Goal: Task Accomplishment & Management: Complete application form

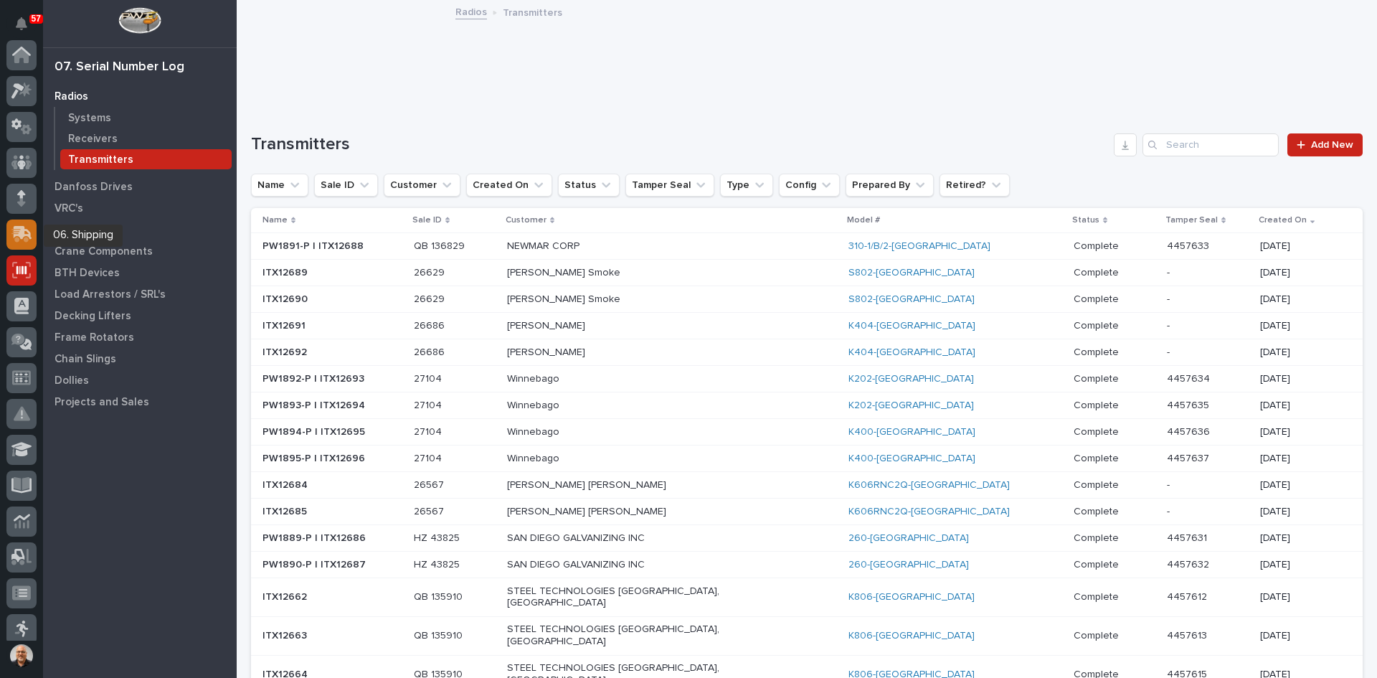
click at [21, 237] on icon at bounding box center [23, 233] width 19 height 14
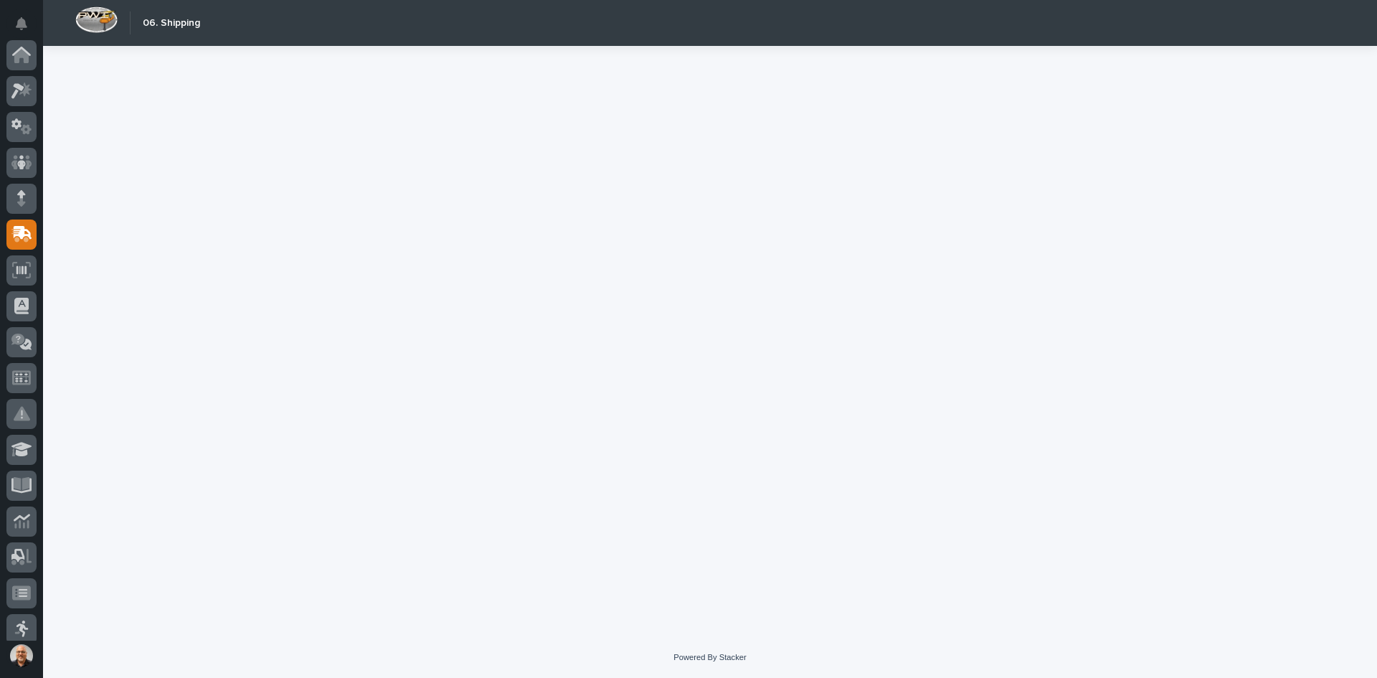
scroll to position [179, 0]
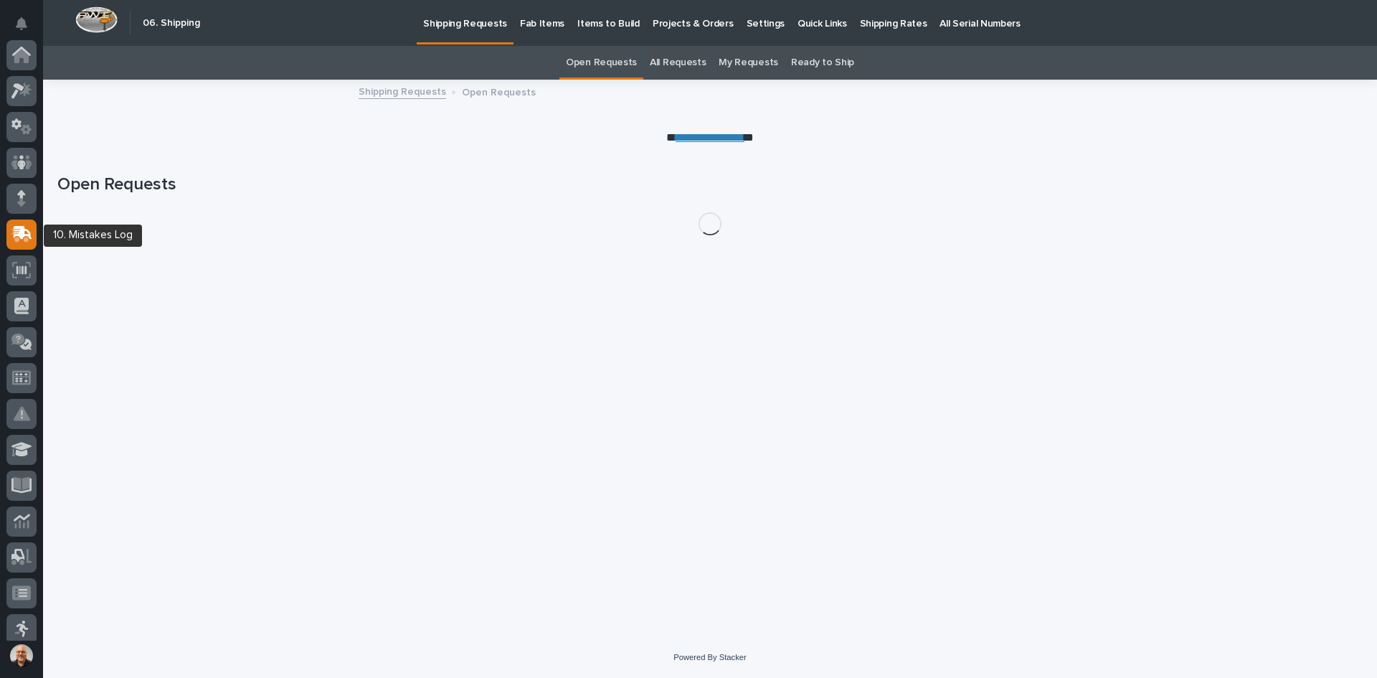
scroll to position [179, 0]
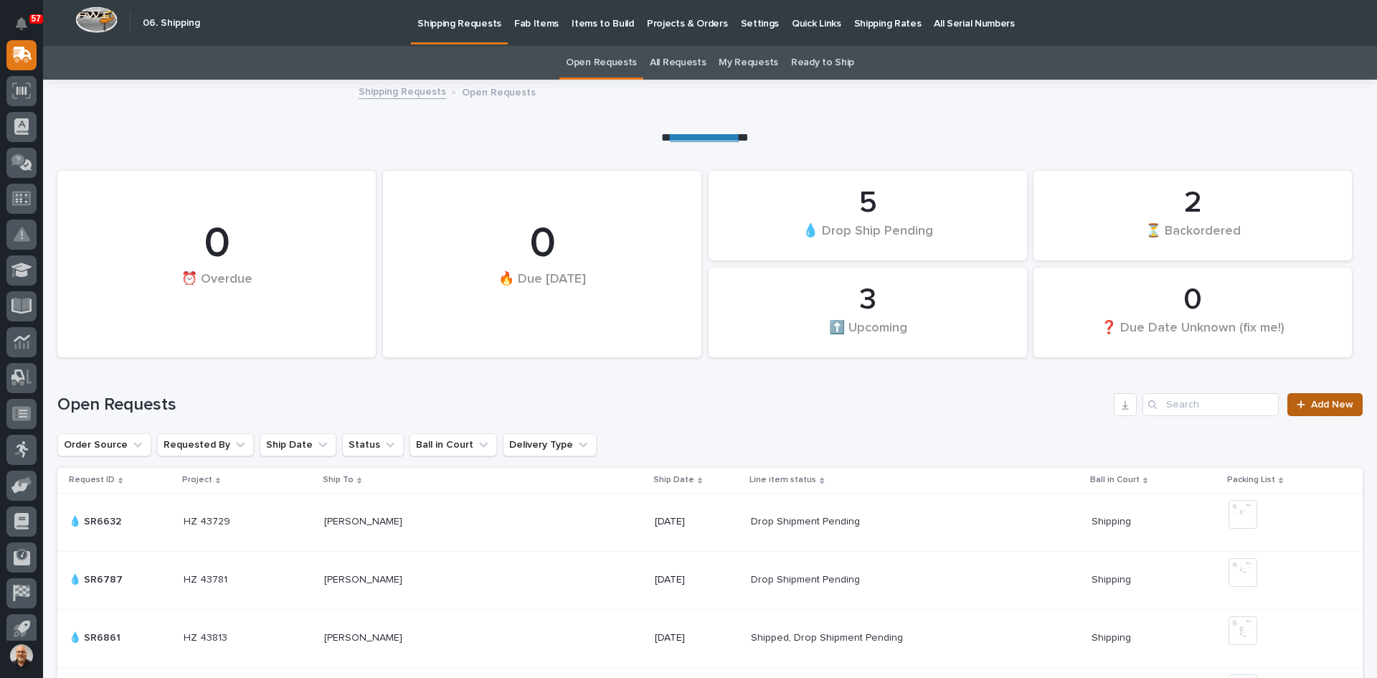
click at [1311, 402] on span "Add New" at bounding box center [1332, 404] width 42 height 10
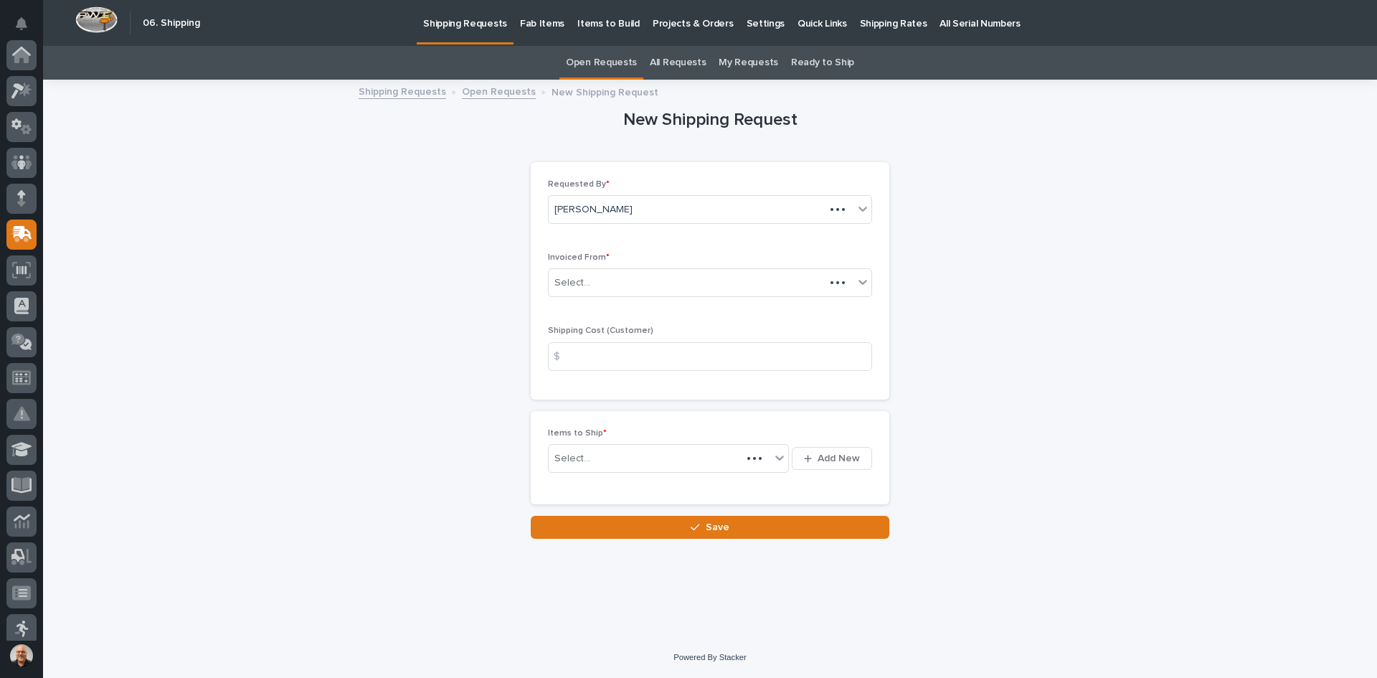
scroll to position [179, 0]
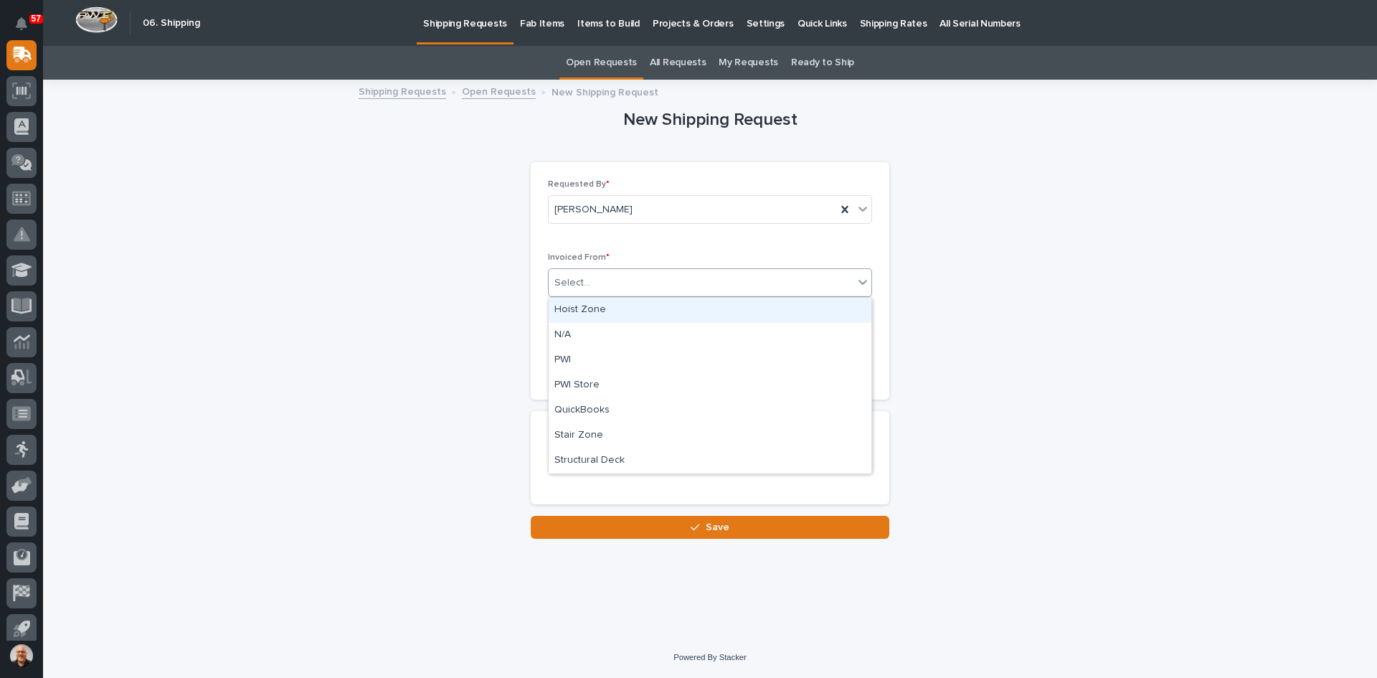
click at [648, 281] on div "Select..." at bounding box center [701, 283] width 305 height 24
click at [588, 418] on div "QuickBooks" at bounding box center [710, 410] width 323 height 25
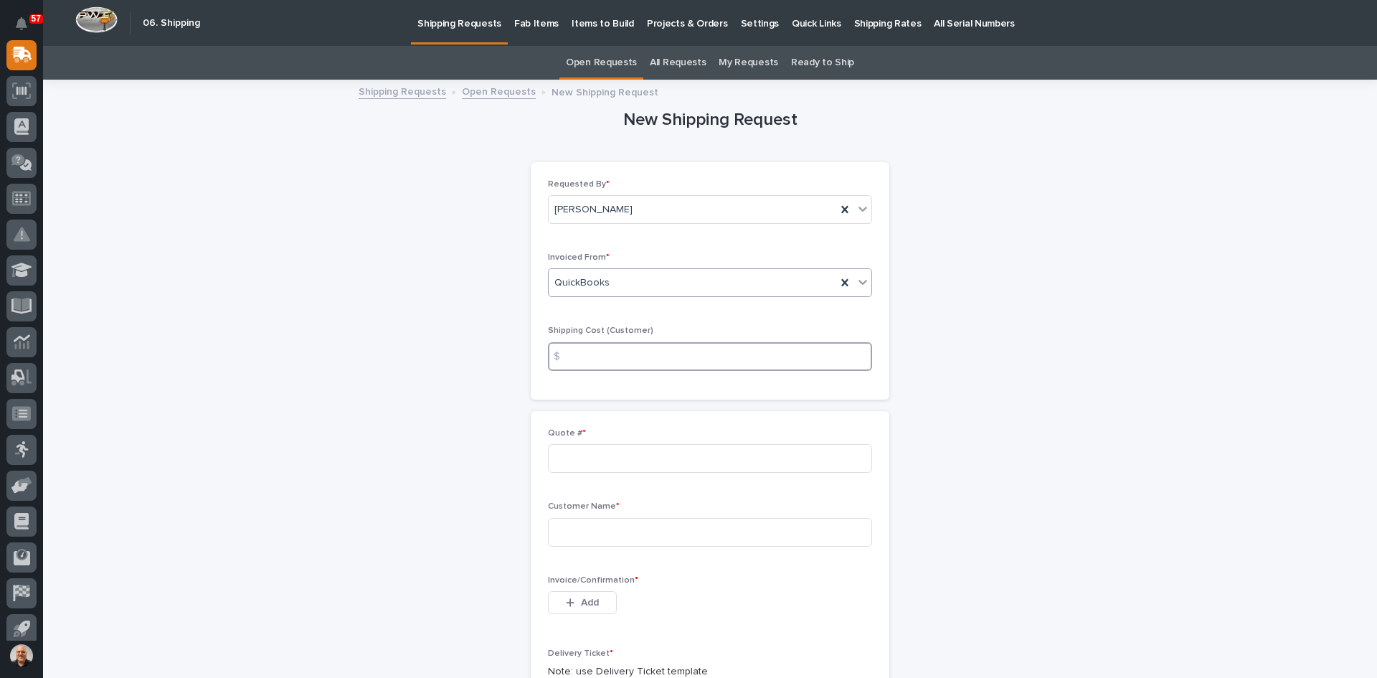
click at [588, 355] on input at bounding box center [710, 356] width 324 height 29
type input "22.00"
click at [561, 463] on input at bounding box center [710, 458] width 324 height 29
type input "136818"
click at [570, 526] on input at bounding box center [710, 532] width 324 height 29
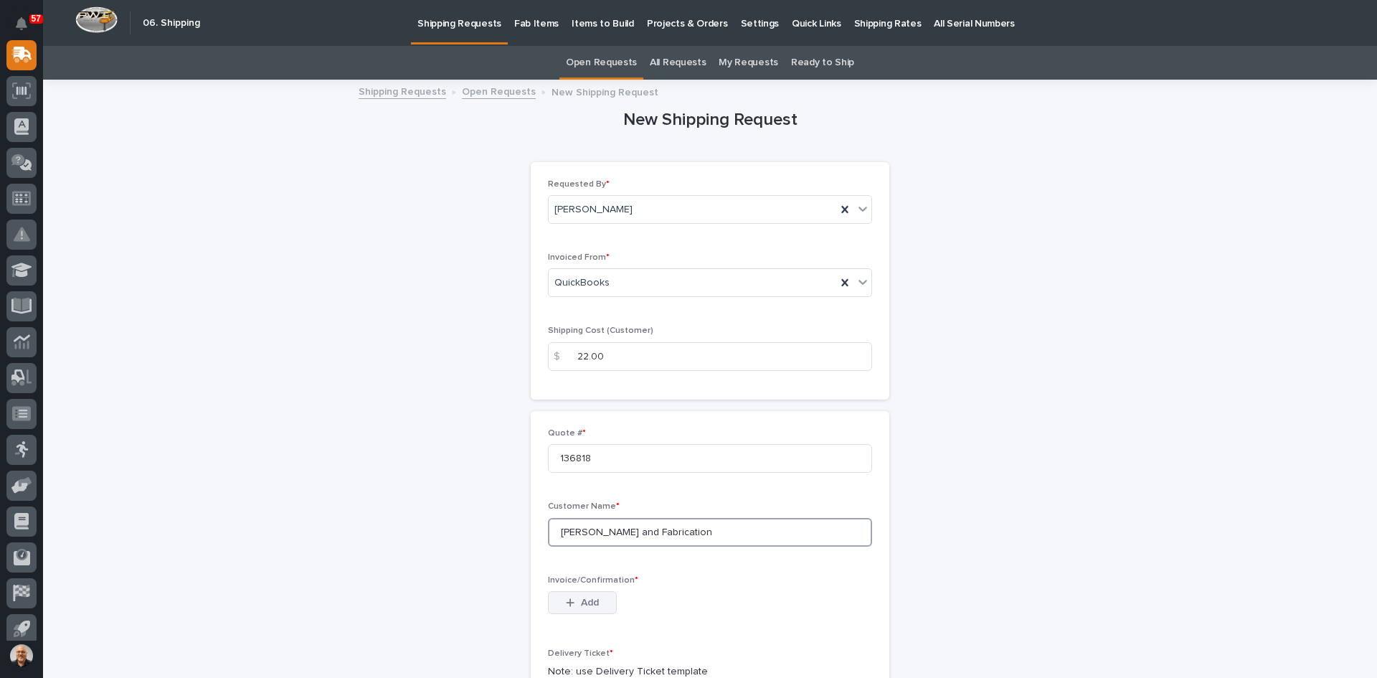
type input "[PERSON_NAME] and Fabrication"
click at [582, 599] on span "Add" at bounding box center [590, 602] width 18 height 13
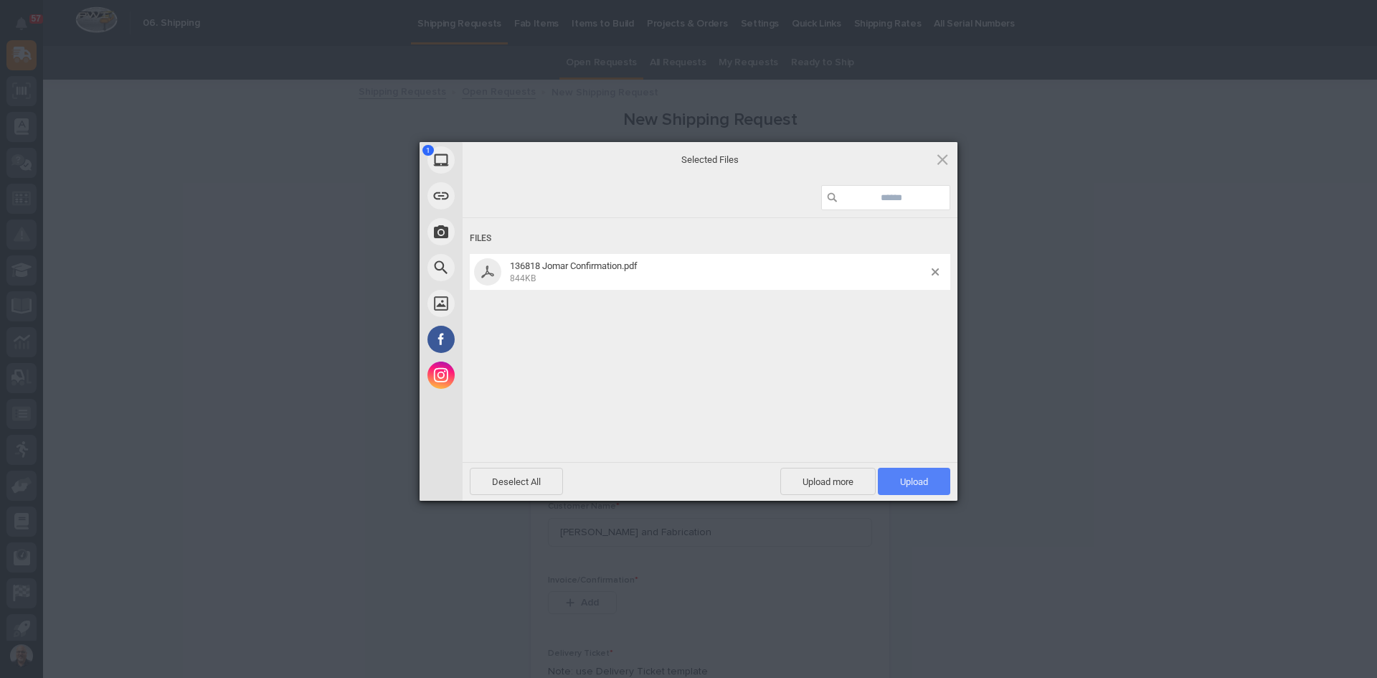
click at [905, 477] on span "Upload 1" at bounding box center [914, 481] width 28 height 11
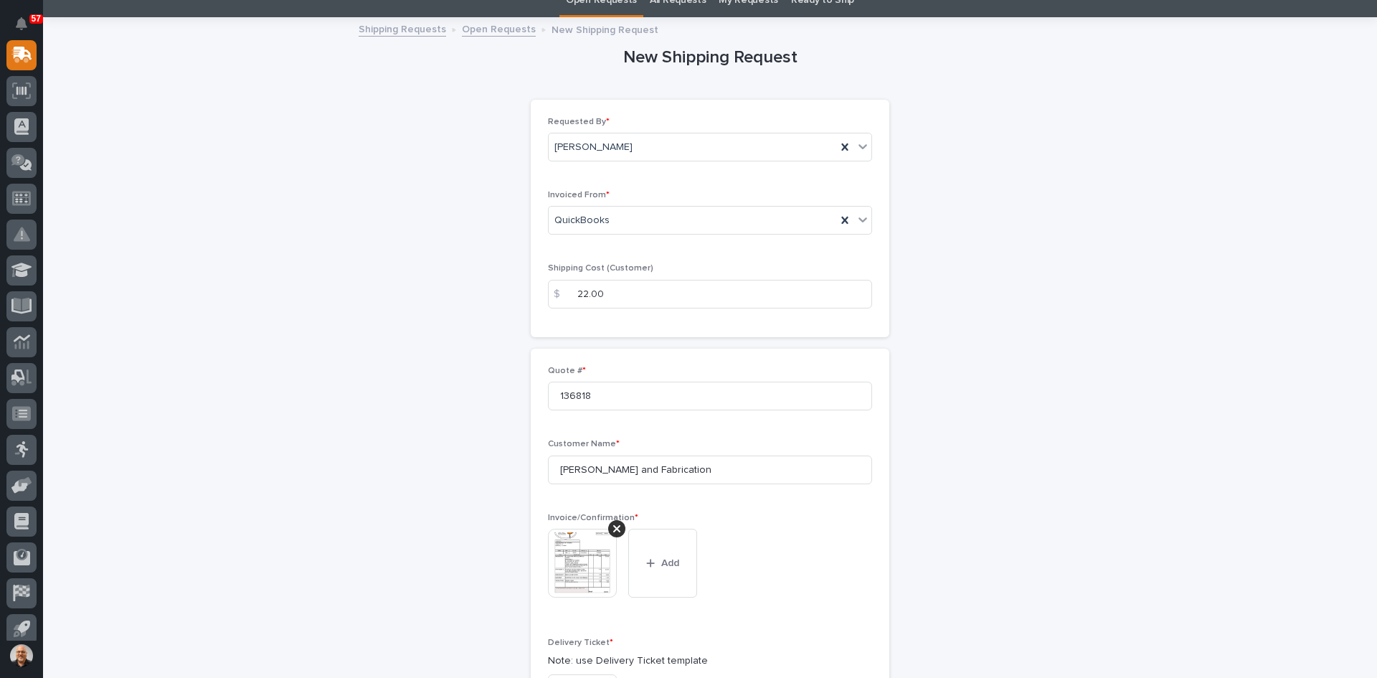
scroll to position [359, 0]
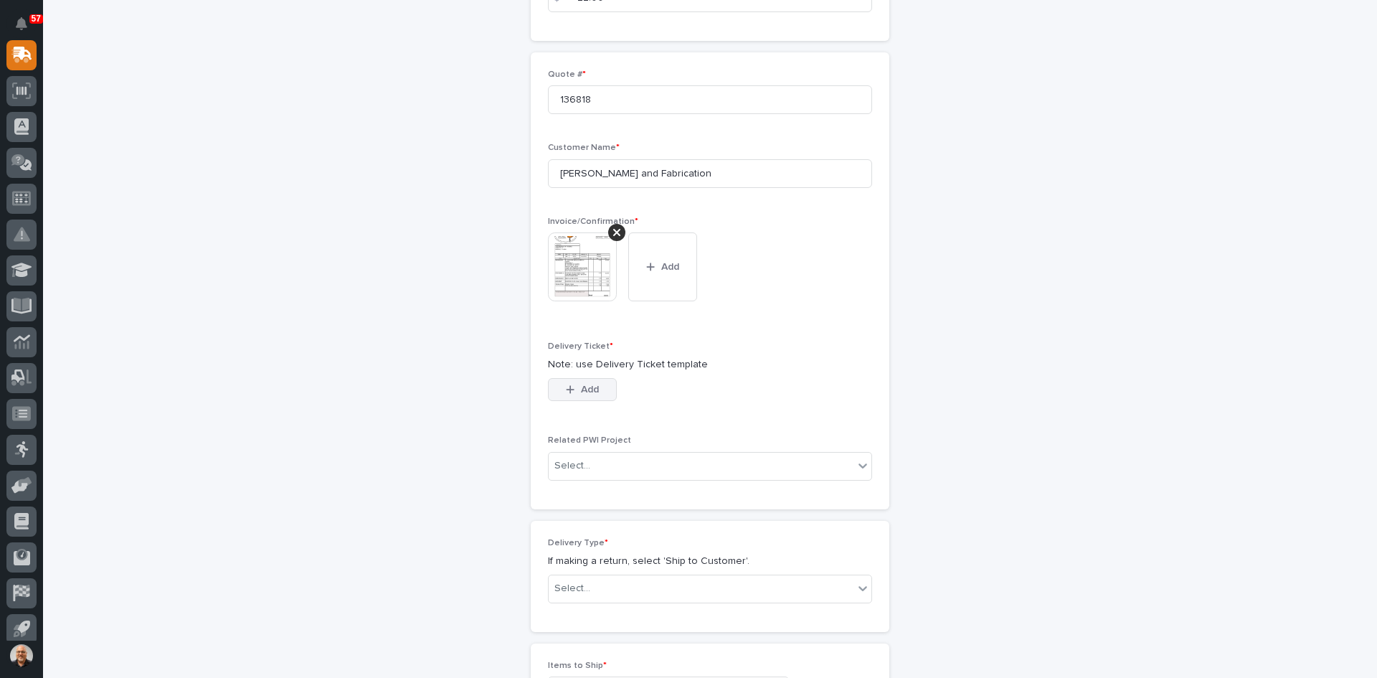
click at [591, 387] on span "Add" at bounding box center [590, 389] width 18 height 13
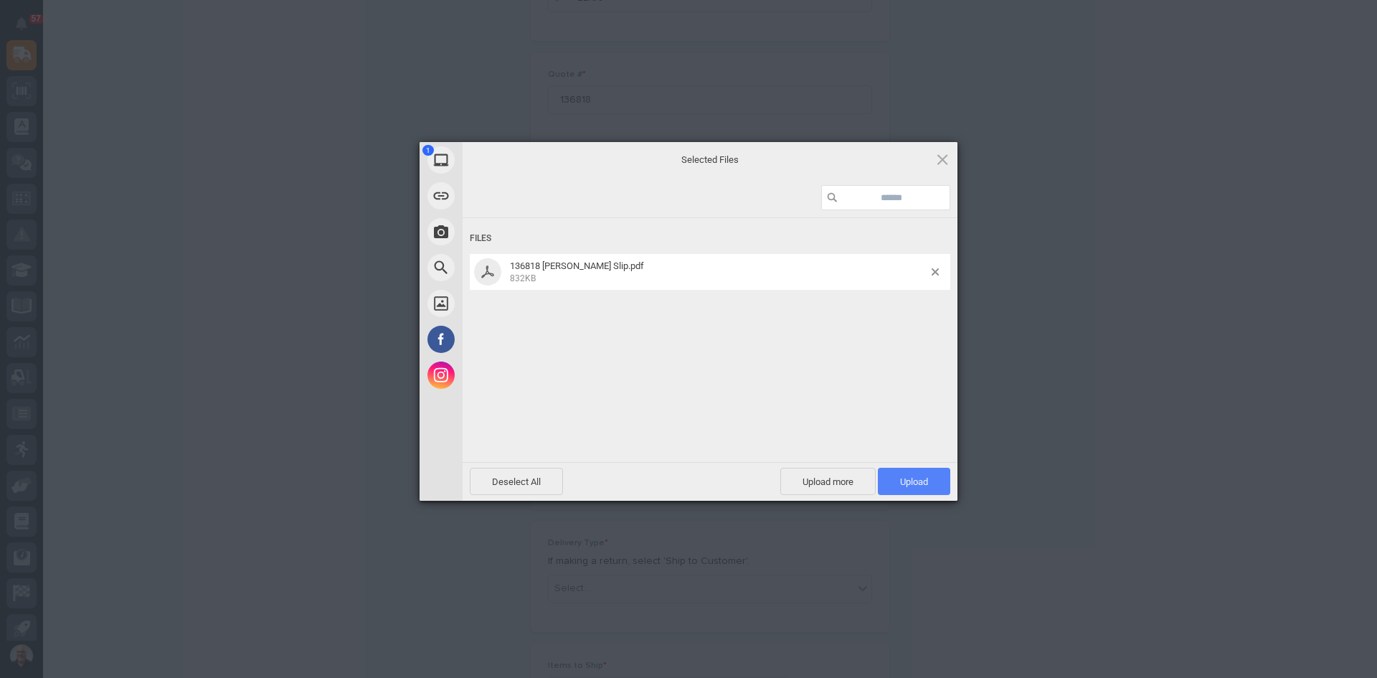
click at [936, 477] on span "Upload 1" at bounding box center [914, 481] width 72 height 27
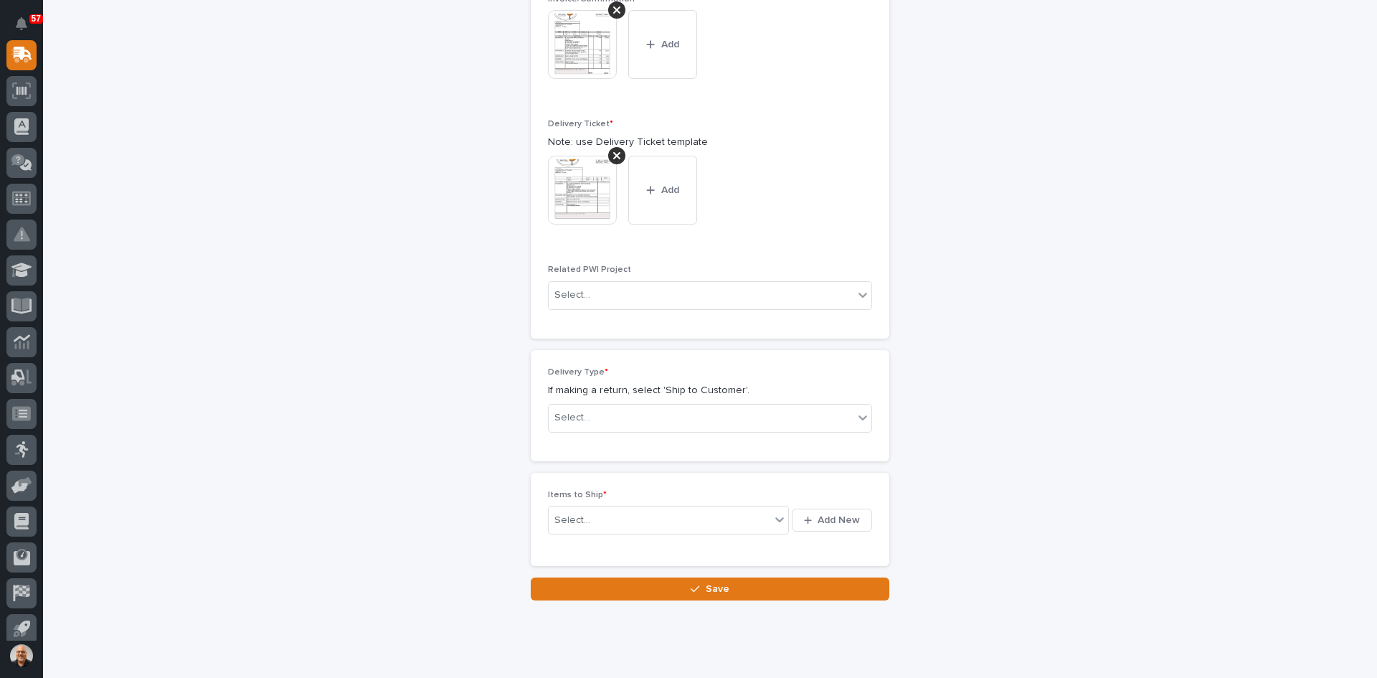
scroll to position [599, 0]
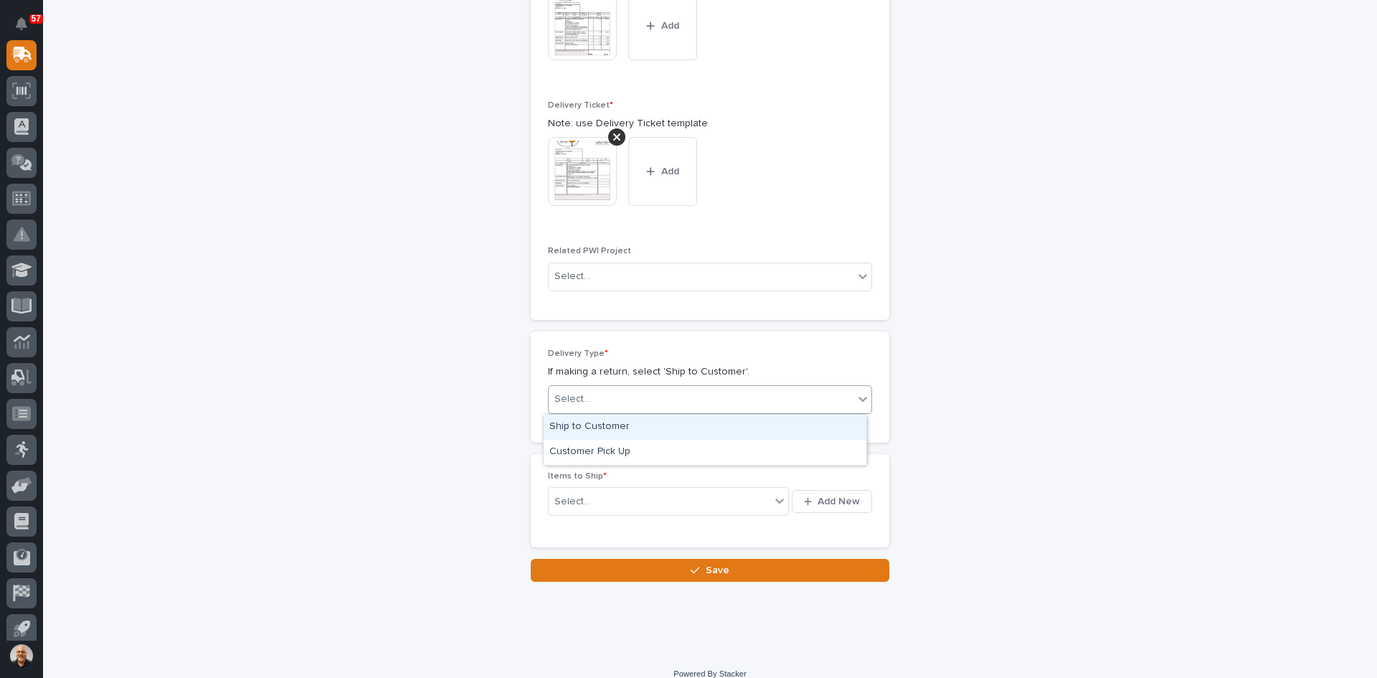
click at [625, 401] on div "Select..." at bounding box center [701, 399] width 305 height 24
click at [612, 427] on div "Ship to Customer" at bounding box center [705, 426] width 323 height 25
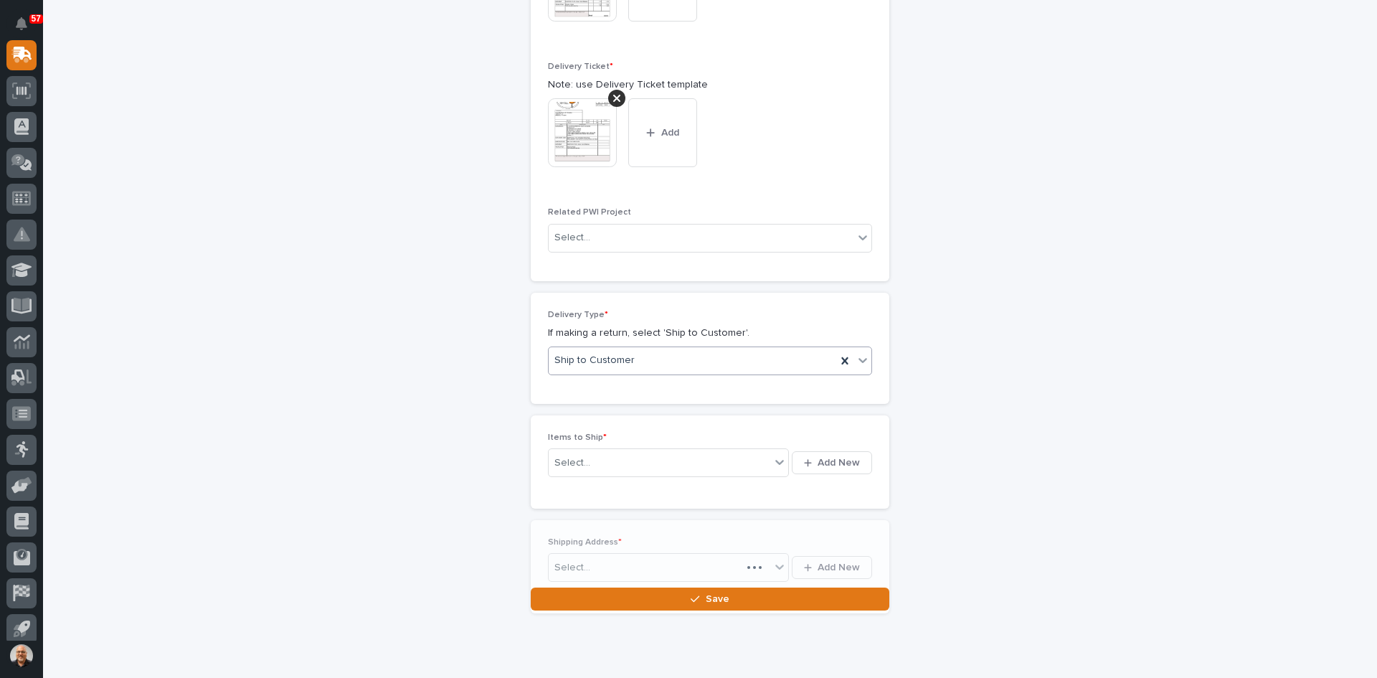
scroll to position [652, 0]
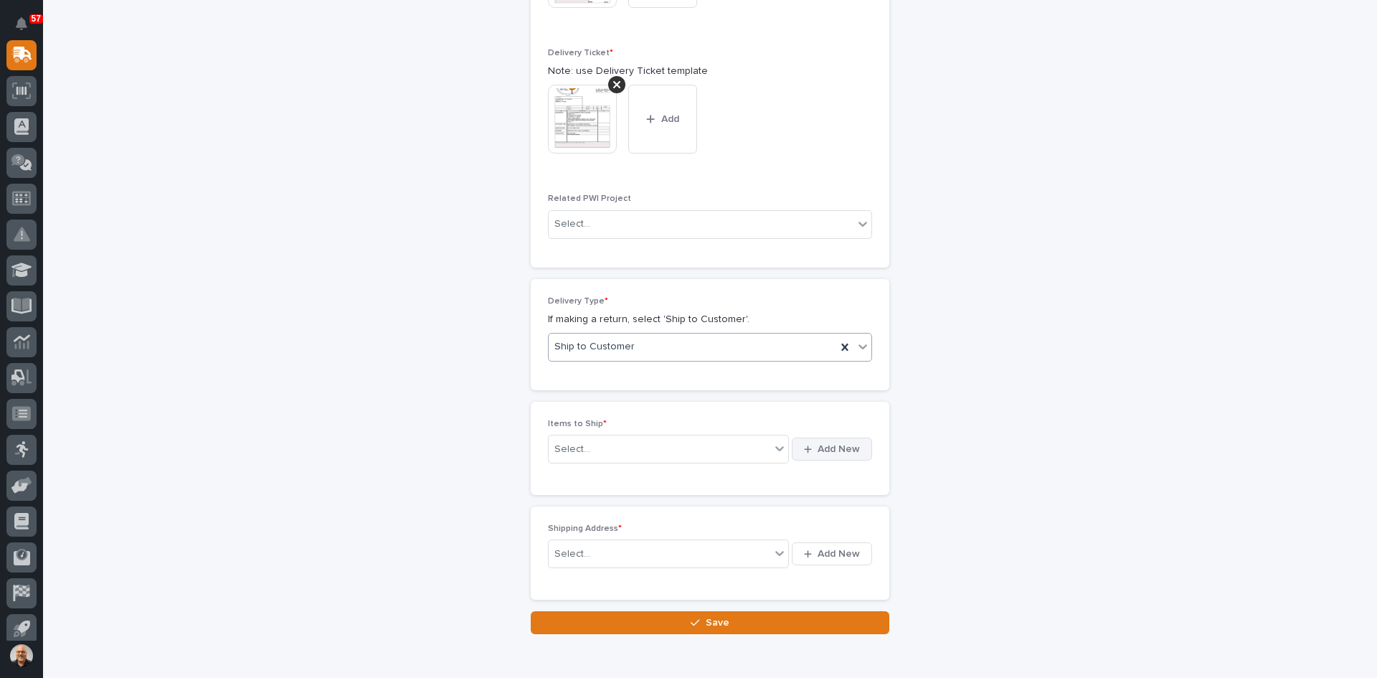
click at [826, 450] on span "Add New" at bounding box center [838, 448] width 42 height 13
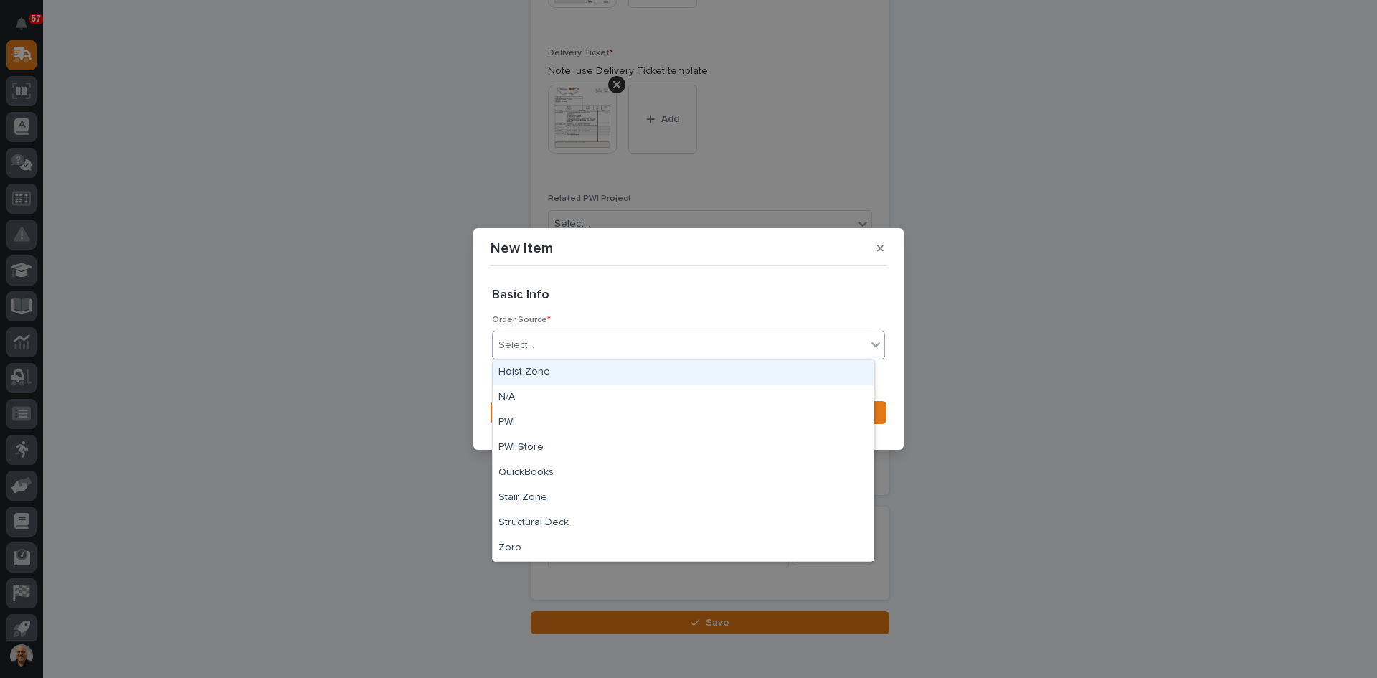
click at [542, 336] on div "Select..." at bounding box center [680, 345] width 374 height 24
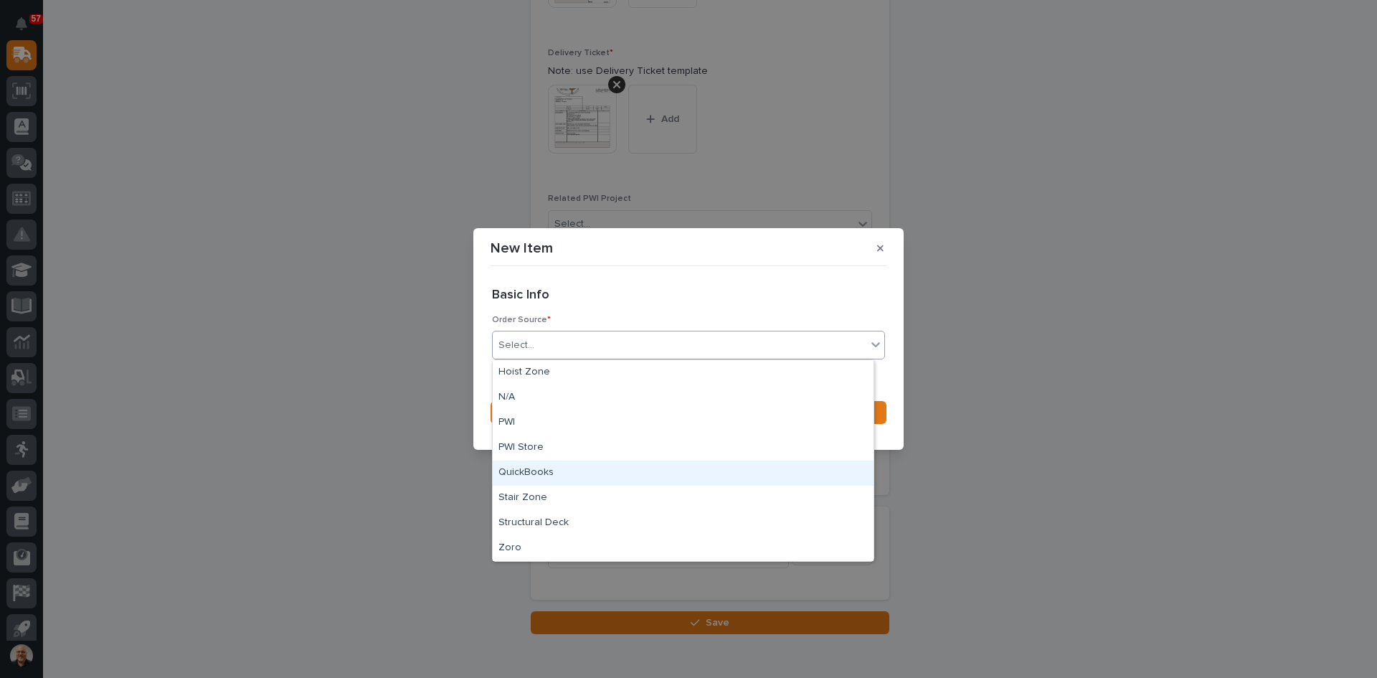
click at [541, 475] on div "QuickBooks" at bounding box center [683, 472] width 381 height 25
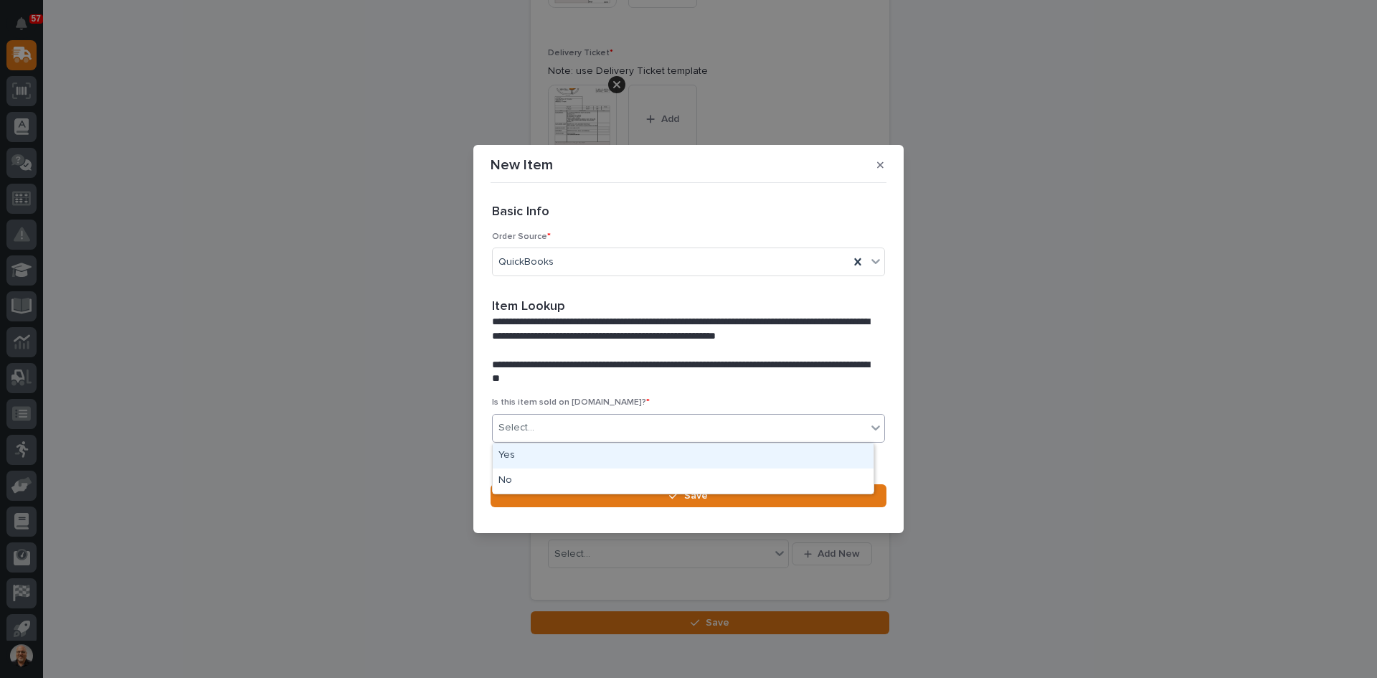
click at [541, 423] on div "Select..." at bounding box center [680, 428] width 374 height 24
click at [521, 483] on div "No" at bounding box center [683, 480] width 381 height 25
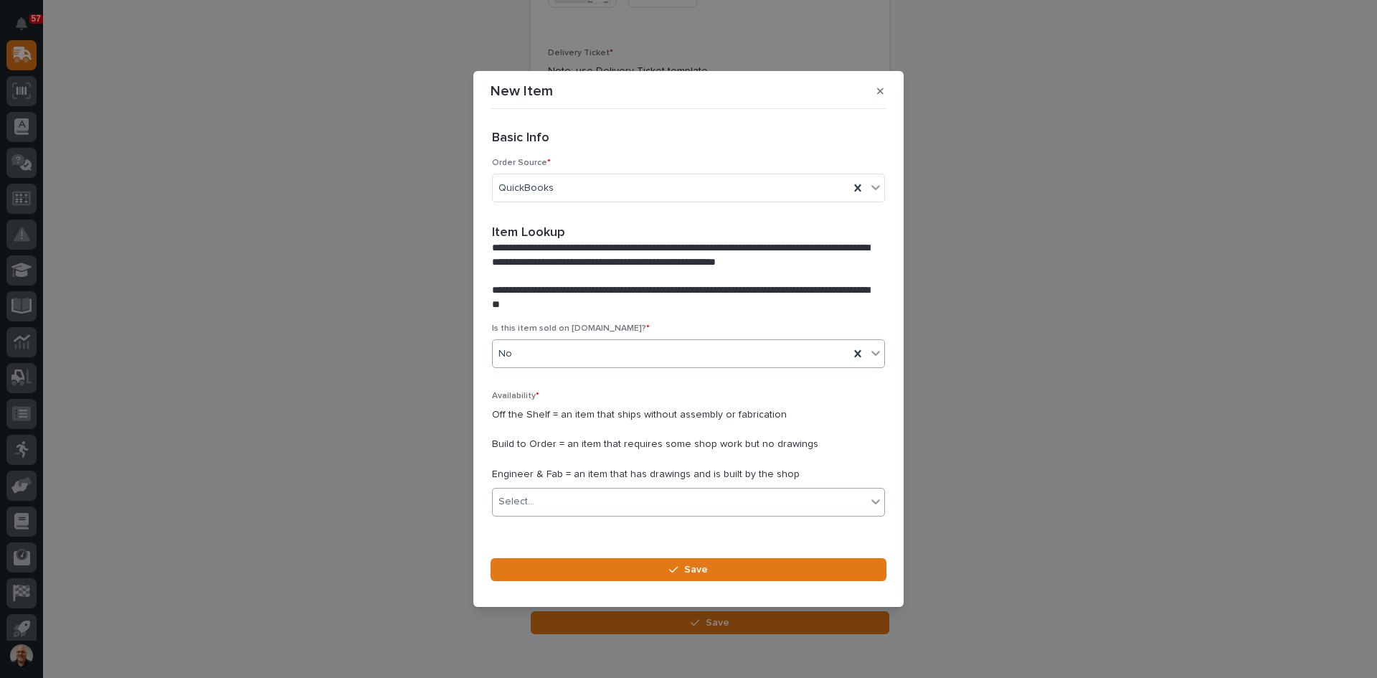
click at [543, 498] on div "Select..." at bounding box center [680, 502] width 374 height 24
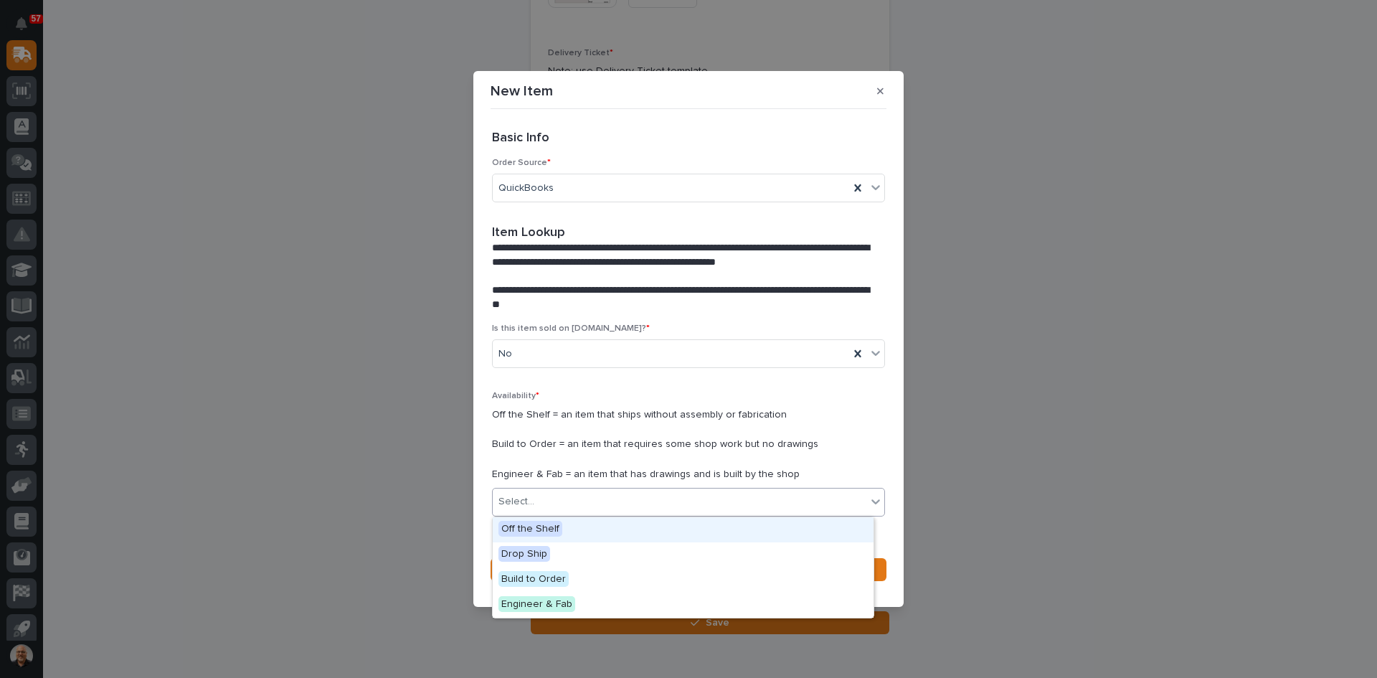
click at [547, 521] on span "Off the Shelf" at bounding box center [530, 529] width 64 height 16
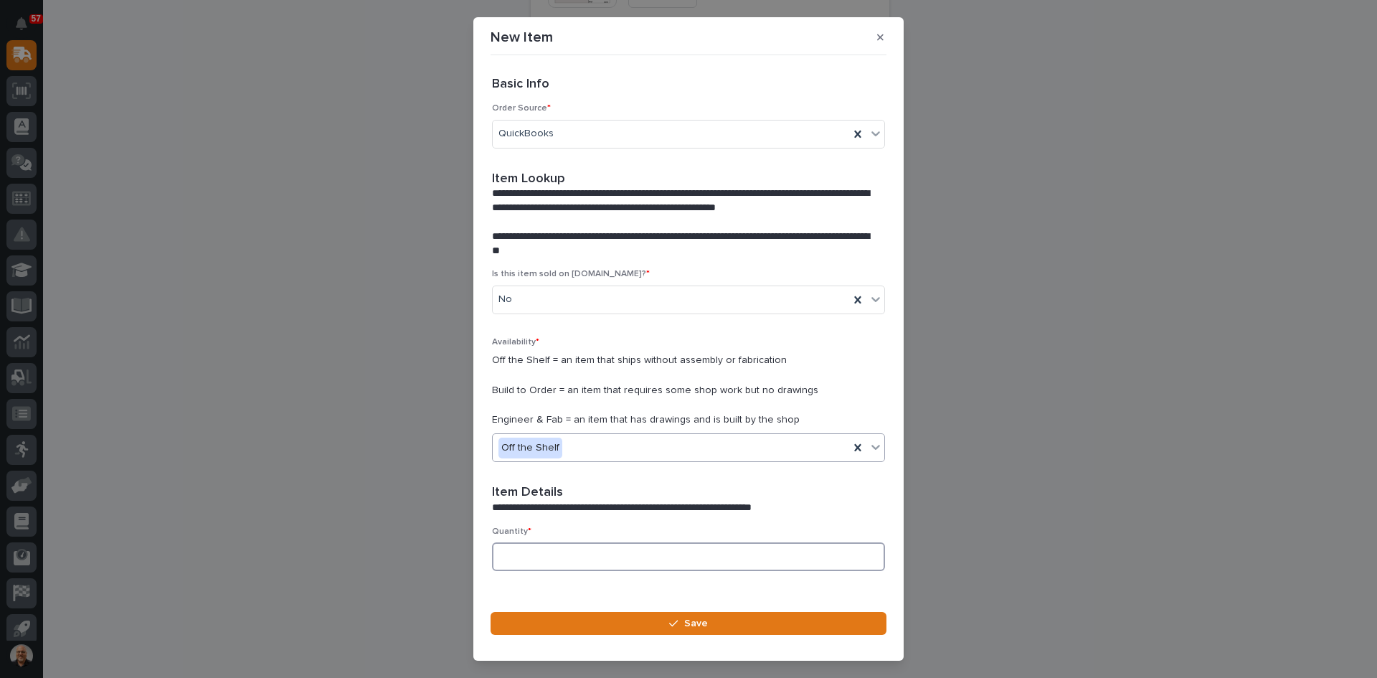
click at [504, 554] on input at bounding box center [688, 556] width 393 height 29
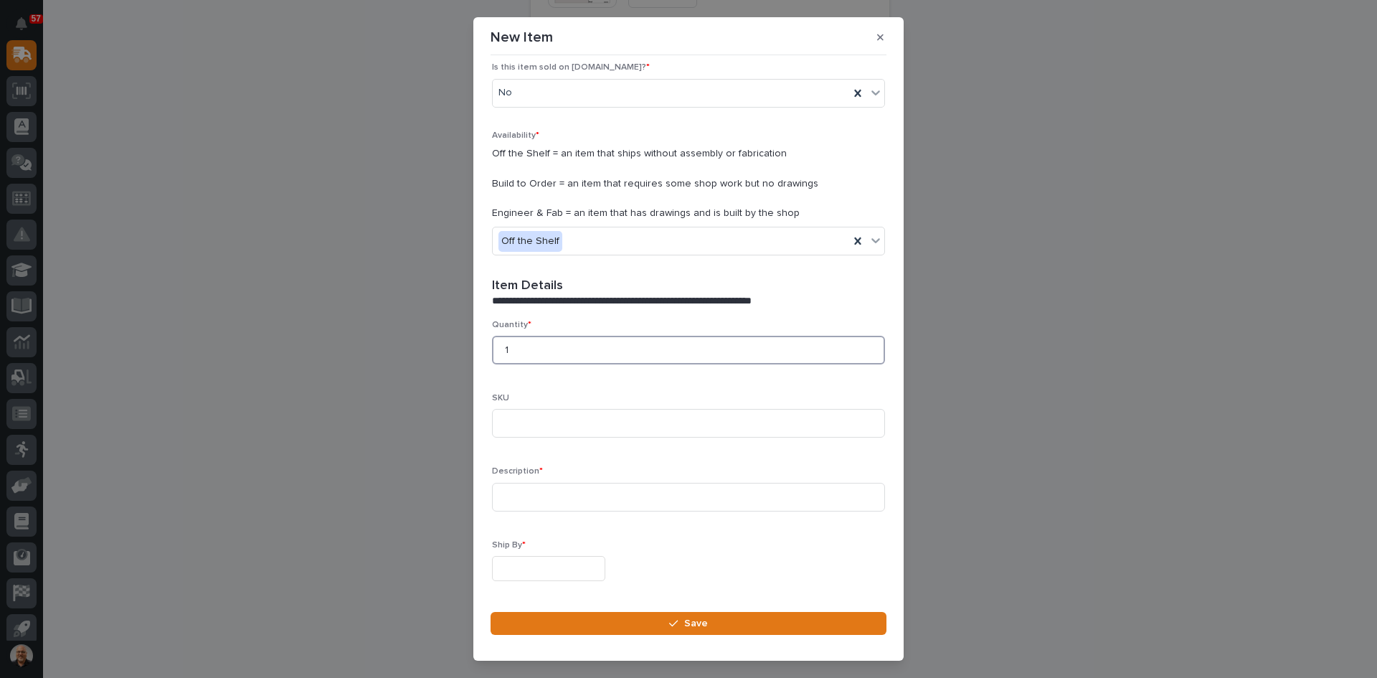
scroll to position [215, 0]
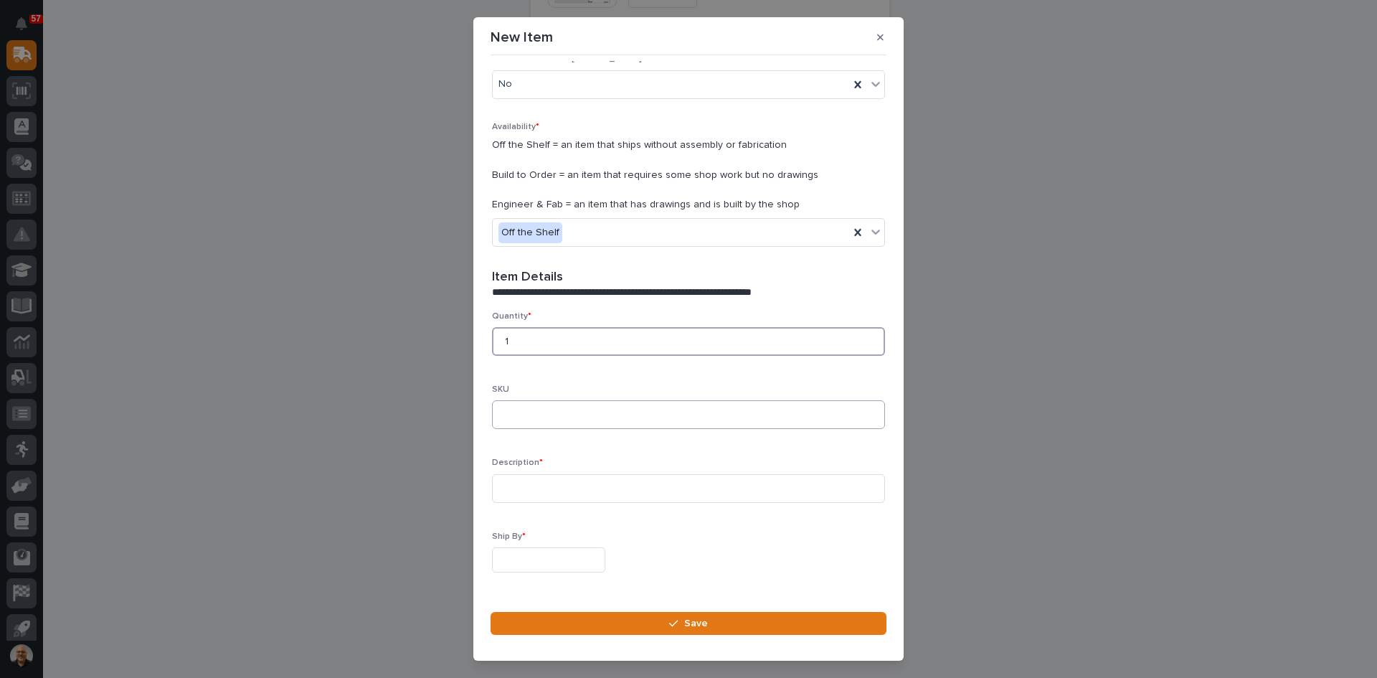
type input "1"
click at [511, 420] on input at bounding box center [688, 414] width 393 height 29
type input "k606PLUS-[GEOGRAPHIC_DATA]"
click at [501, 490] on input at bounding box center [688, 488] width 393 height 29
type input "K606PLUS-TX - Repaired Case and broken"
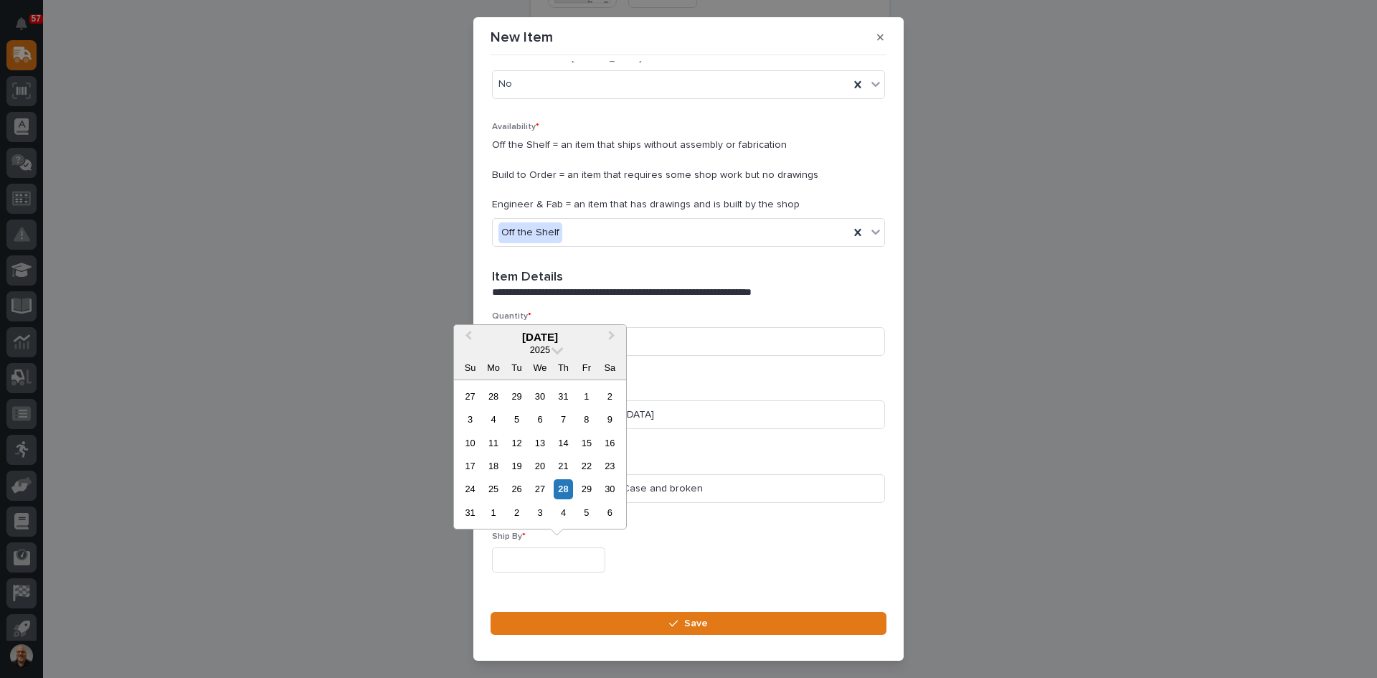
click at [570, 556] on input "text" at bounding box center [548, 559] width 113 height 25
click at [560, 486] on div "28" at bounding box center [563, 488] width 19 height 19
type input "**********"
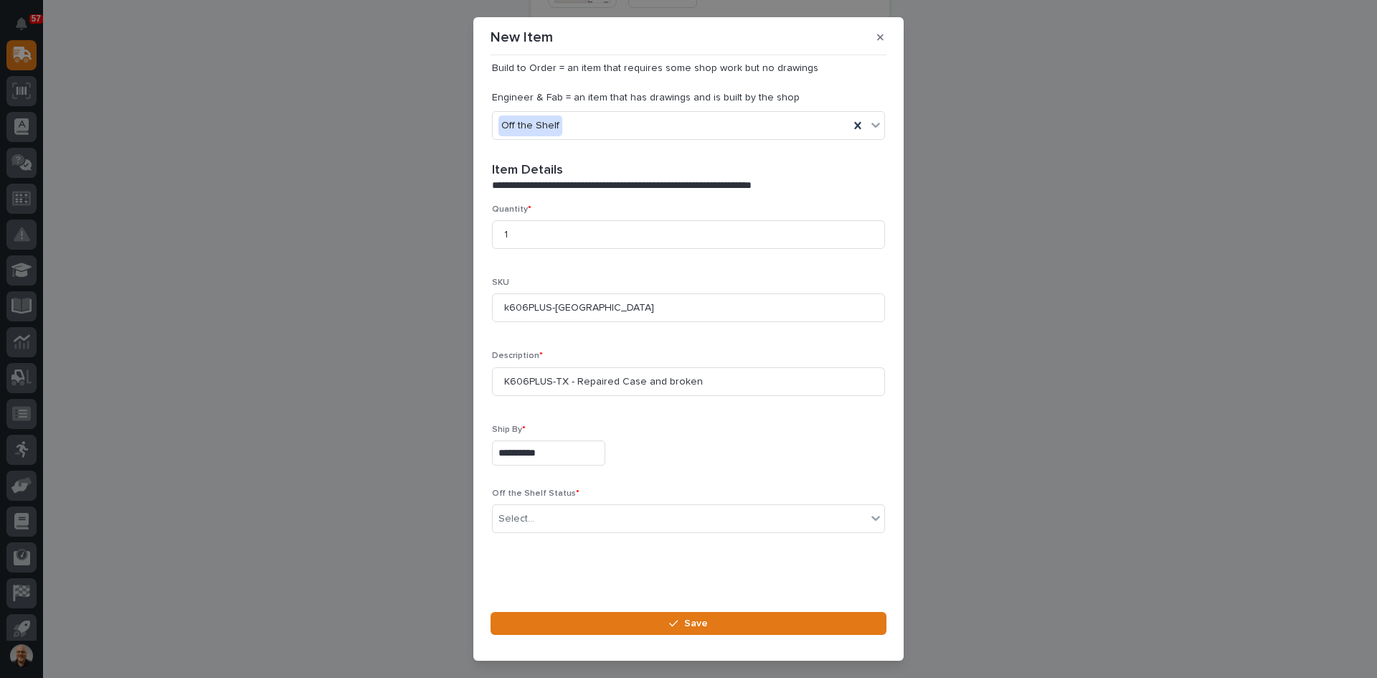
scroll to position [323, 0]
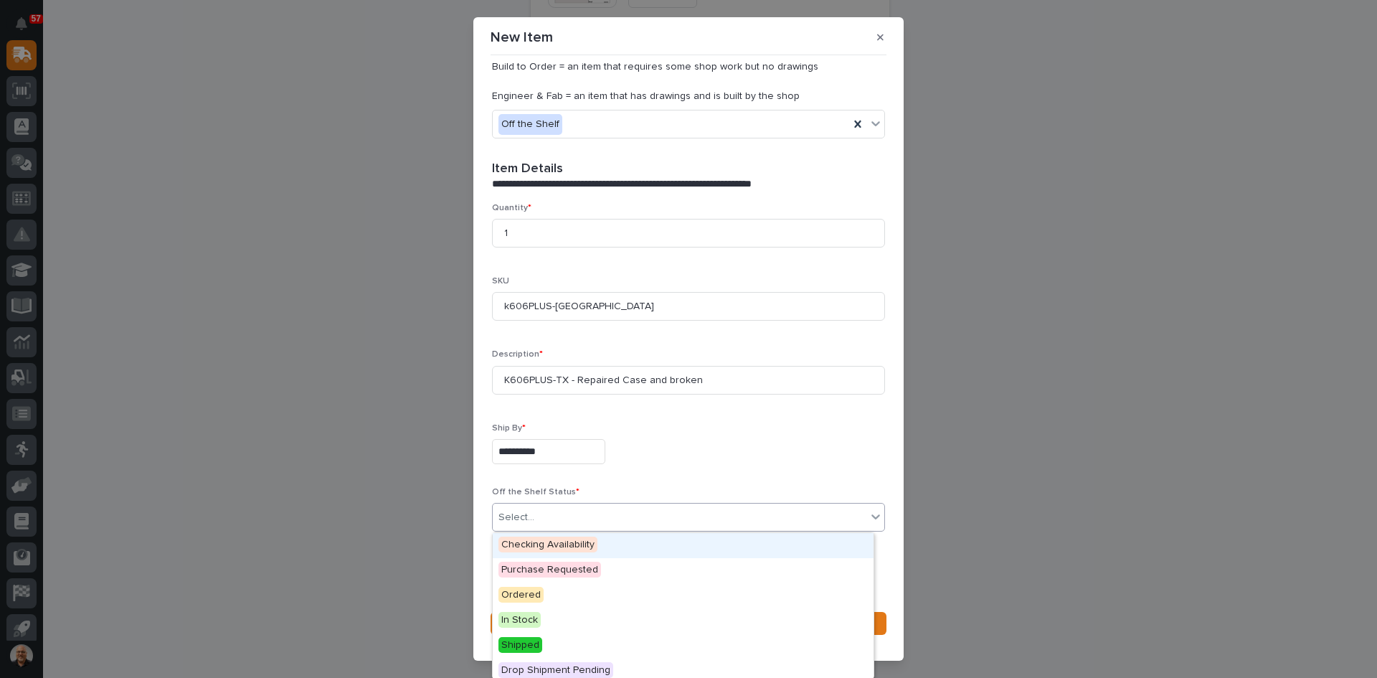
click at [556, 518] on div "Select..." at bounding box center [680, 518] width 374 height 24
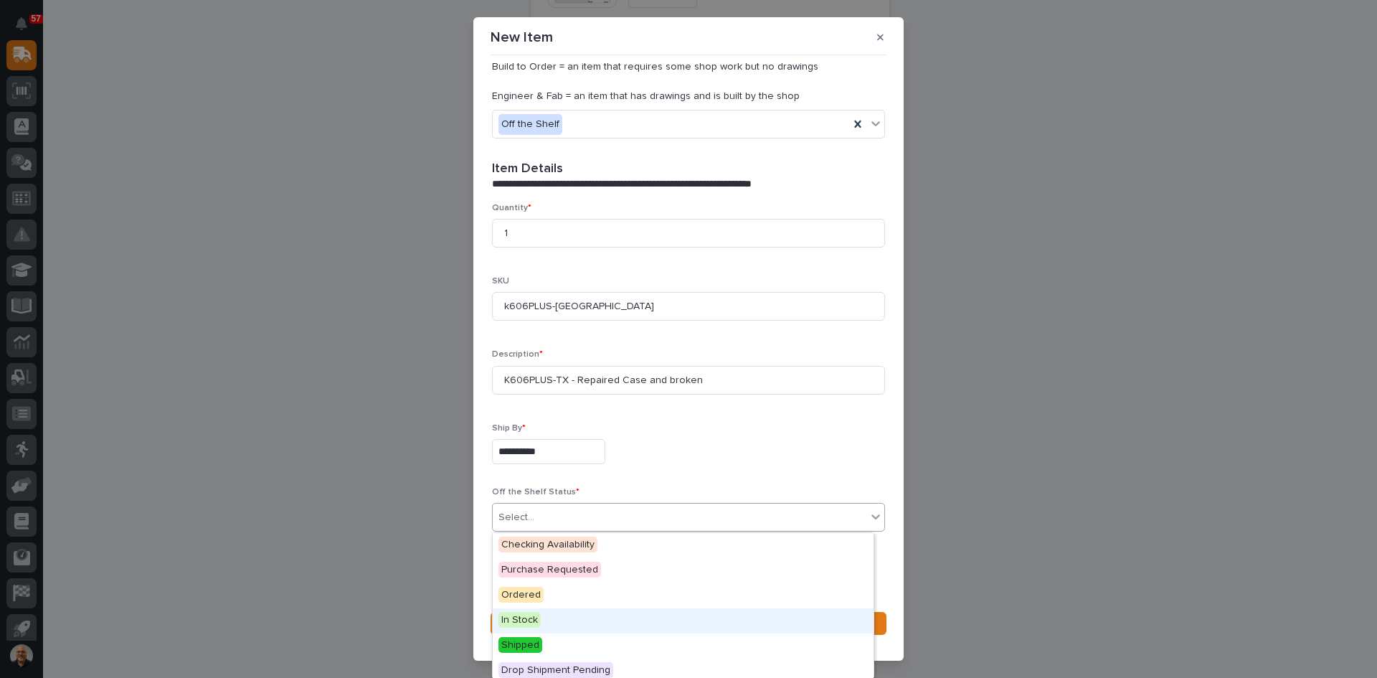
click at [527, 619] on span "In Stock" at bounding box center [519, 620] width 42 height 16
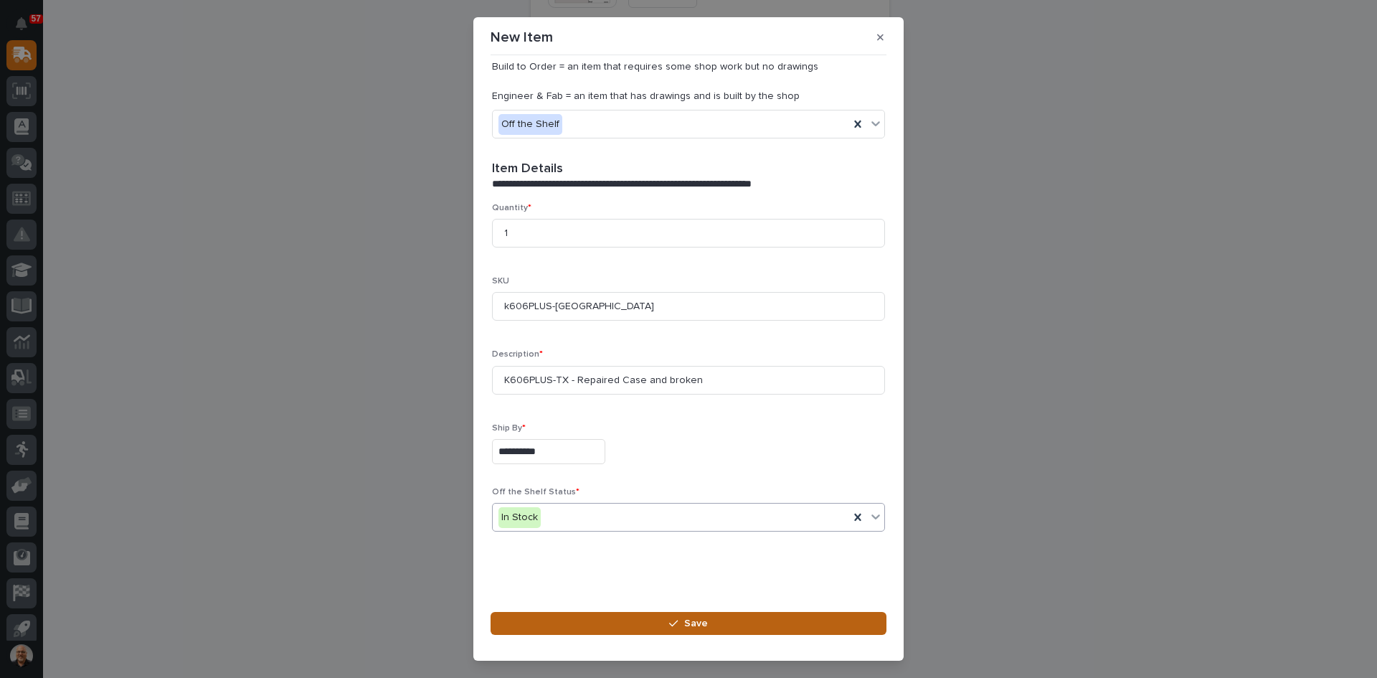
click at [691, 626] on span "Save" at bounding box center [696, 623] width 24 height 13
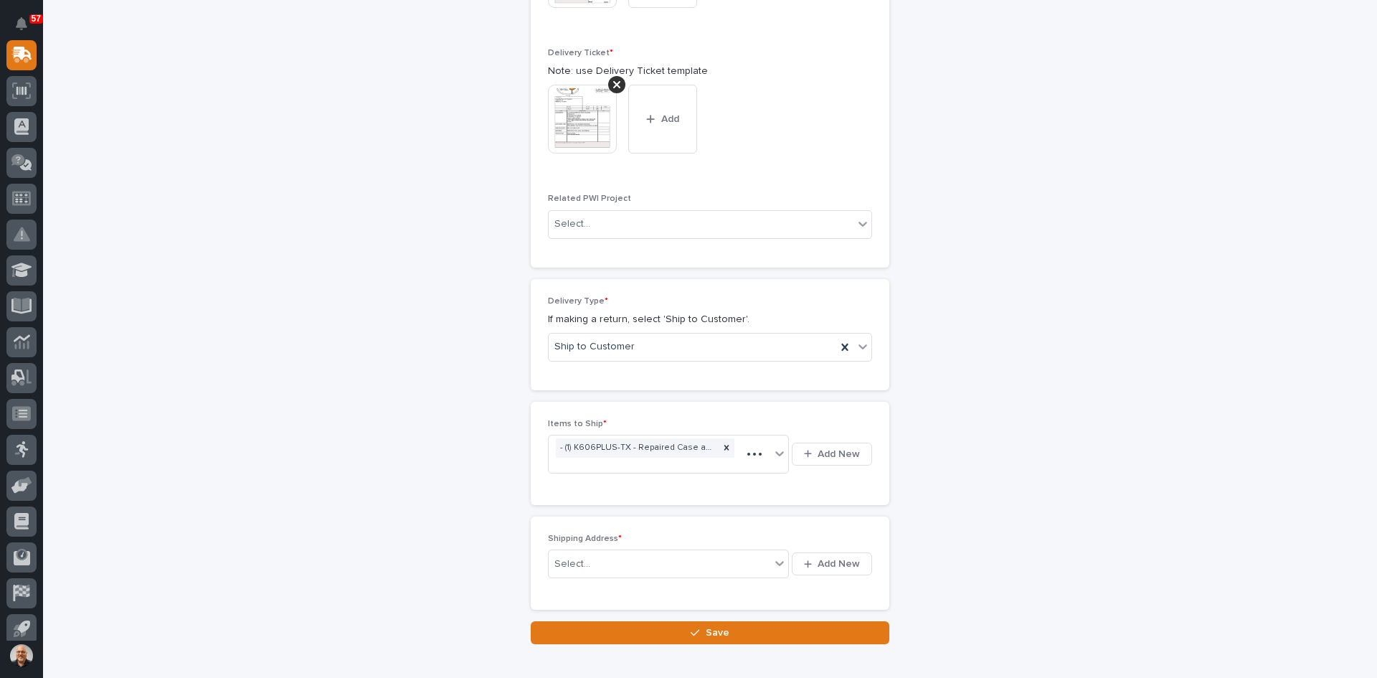
scroll to position [657, 0]
